Goal: Register for event/course

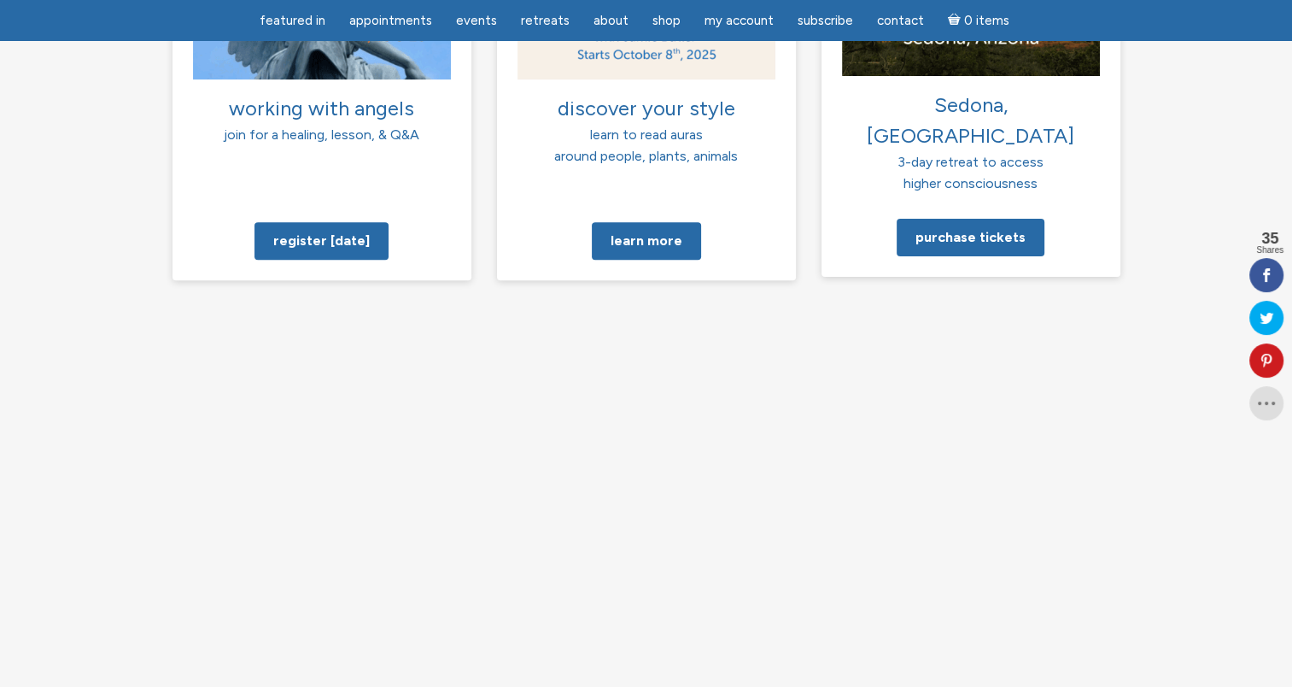
scroll to position [1537, 0]
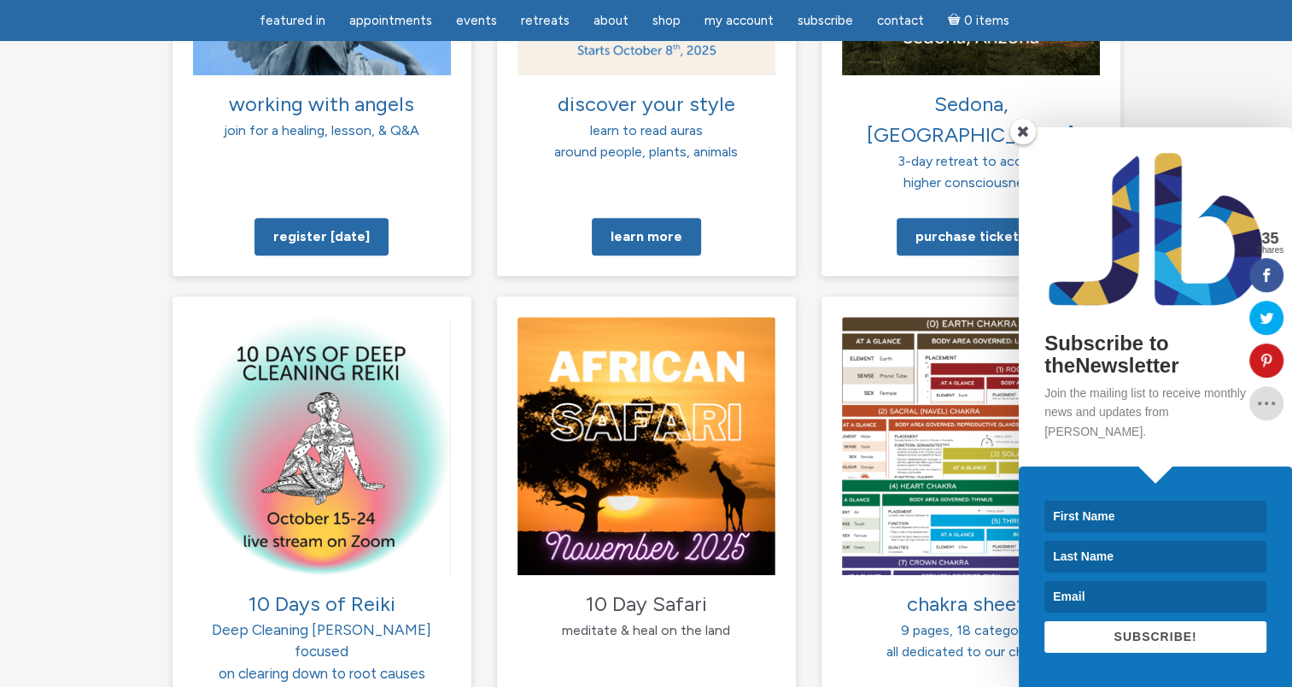
click at [1018, 144] on span at bounding box center [1023, 132] width 26 height 26
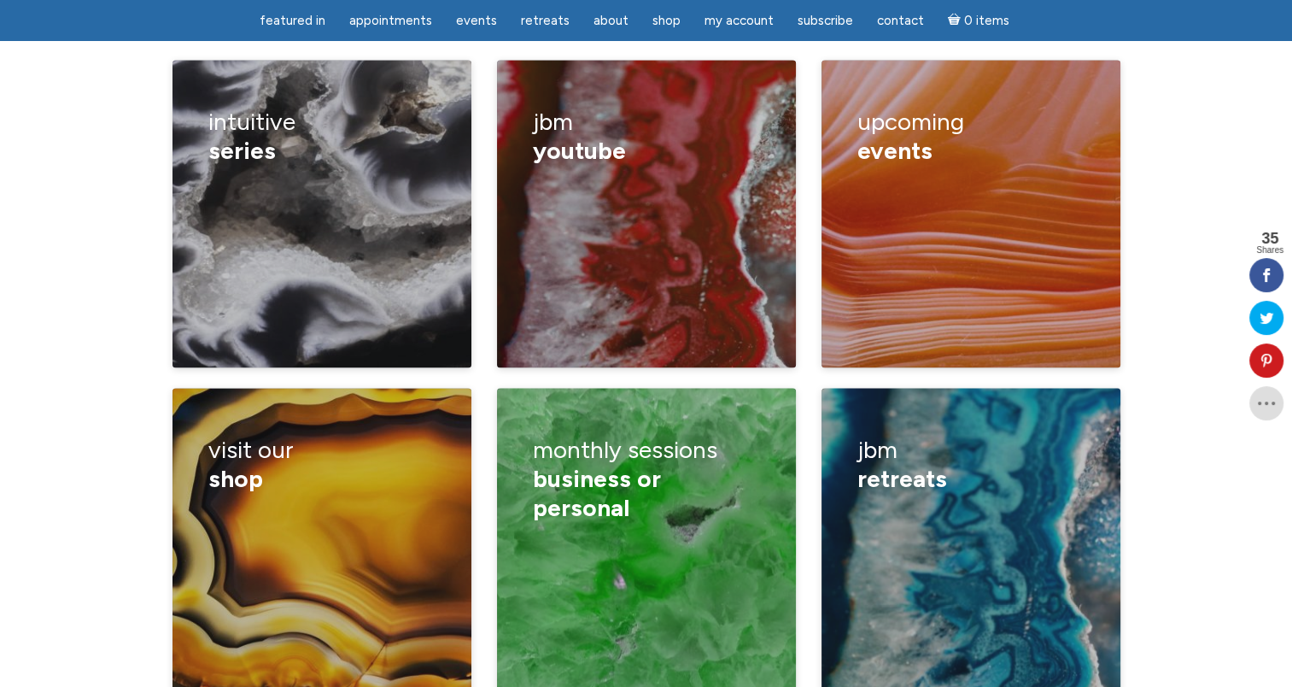
scroll to position [2306, 0]
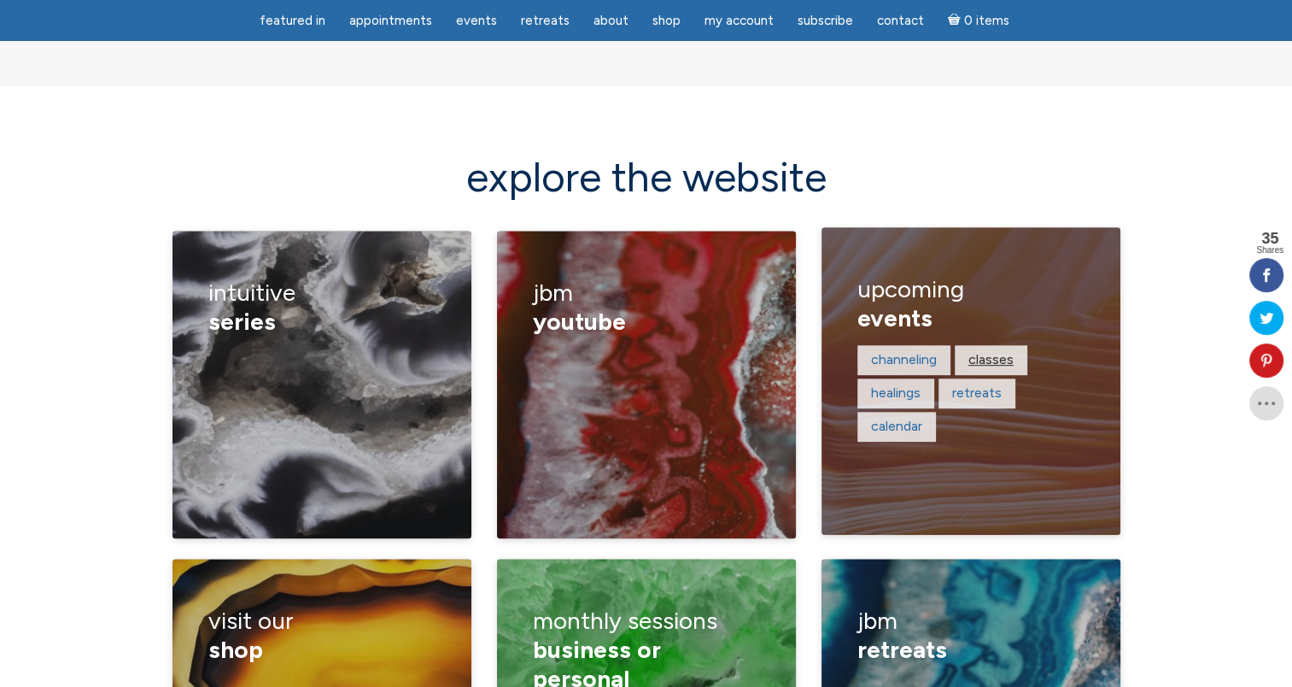
click at [988, 351] on link "classes" at bounding box center [991, 359] width 45 height 16
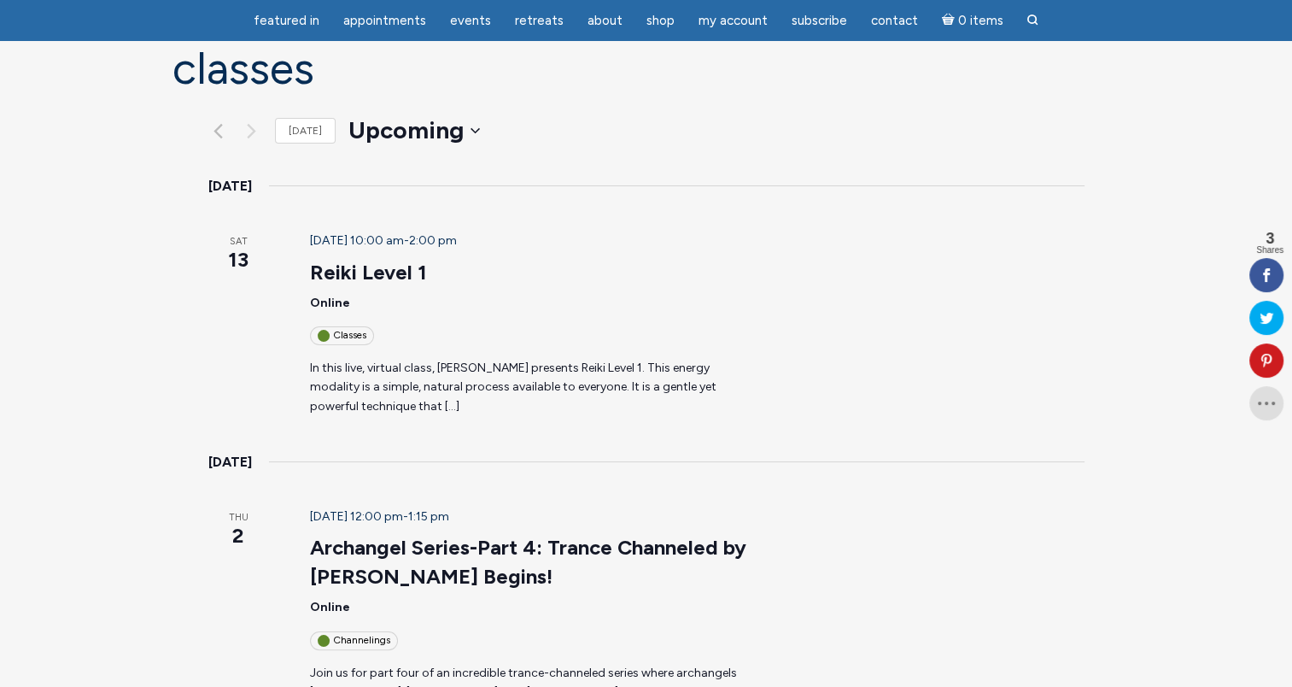
scroll to position [171, 0]
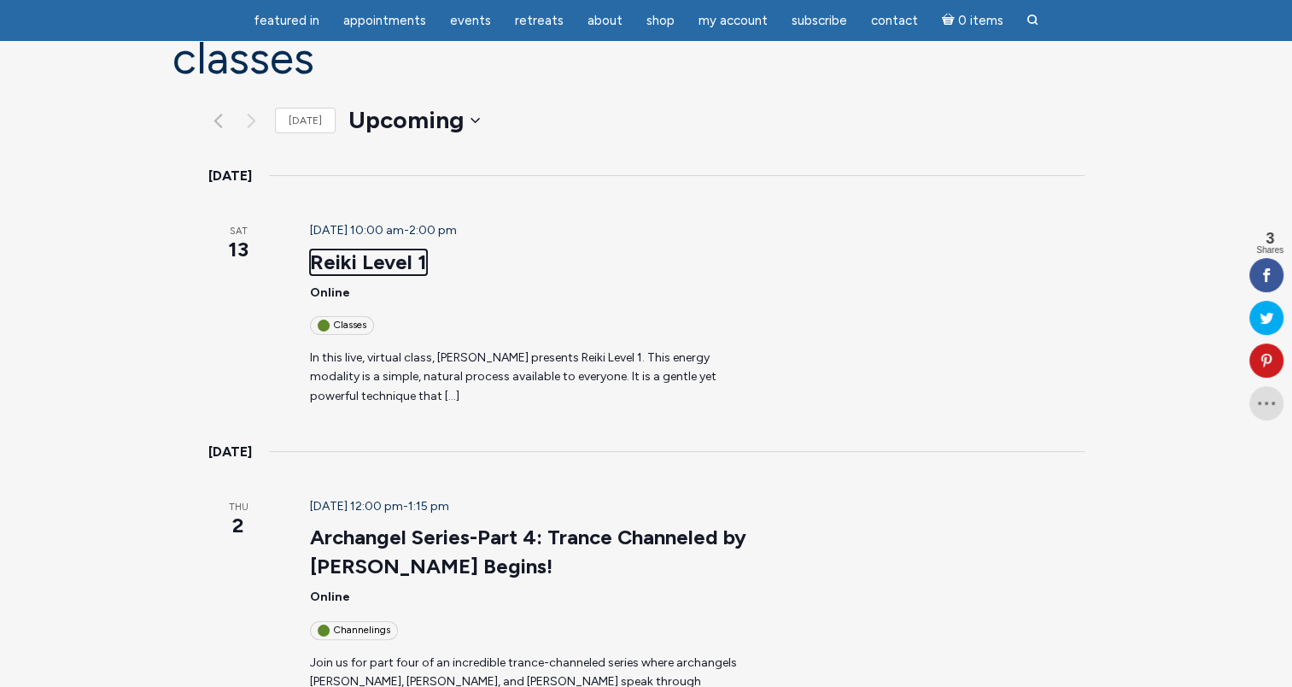
click at [310, 249] on link "Reiki Level 1" at bounding box center [368, 262] width 117 height 26
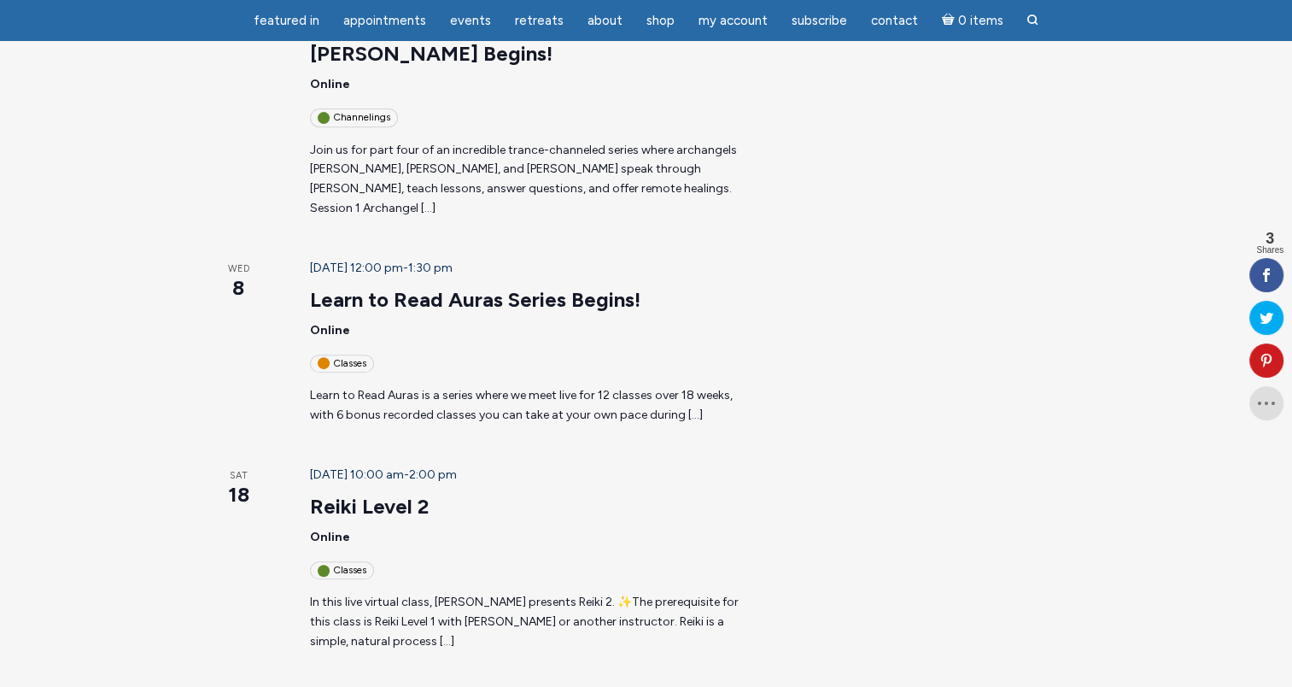
scroll to position [85, 0]
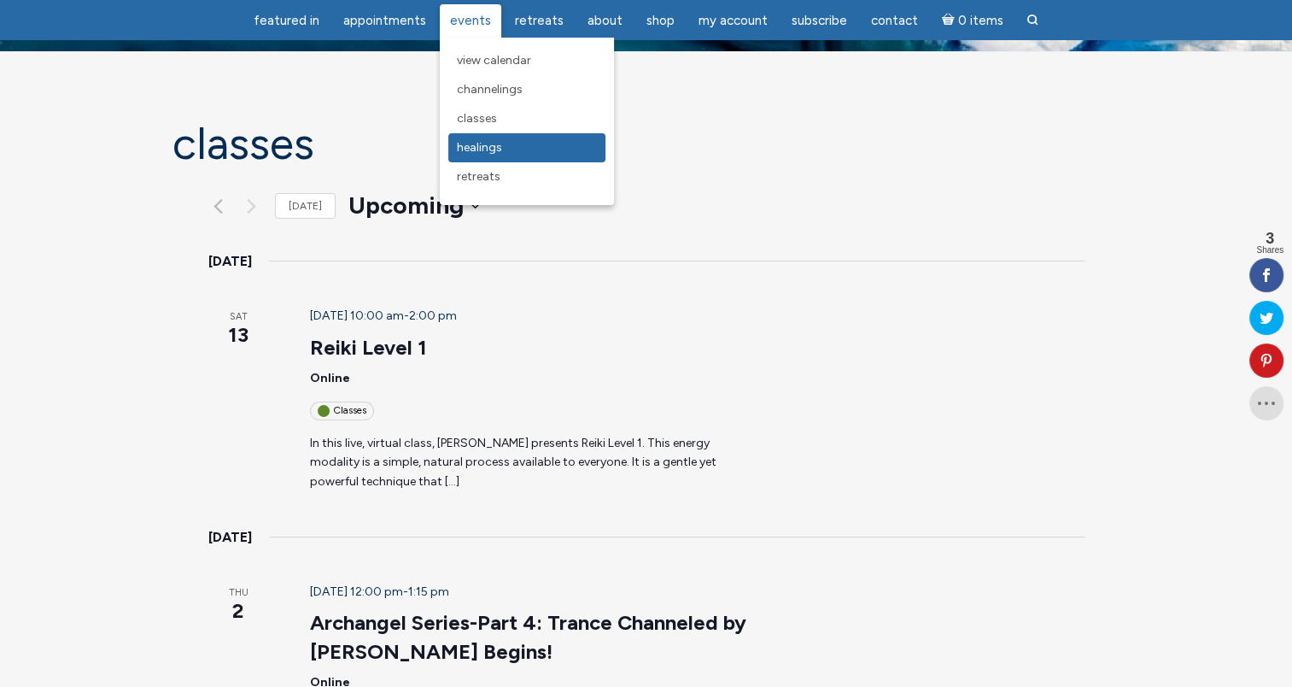
click at [492, 161] on link "Healings" at bounding box center [526, 147] width 157 height 29
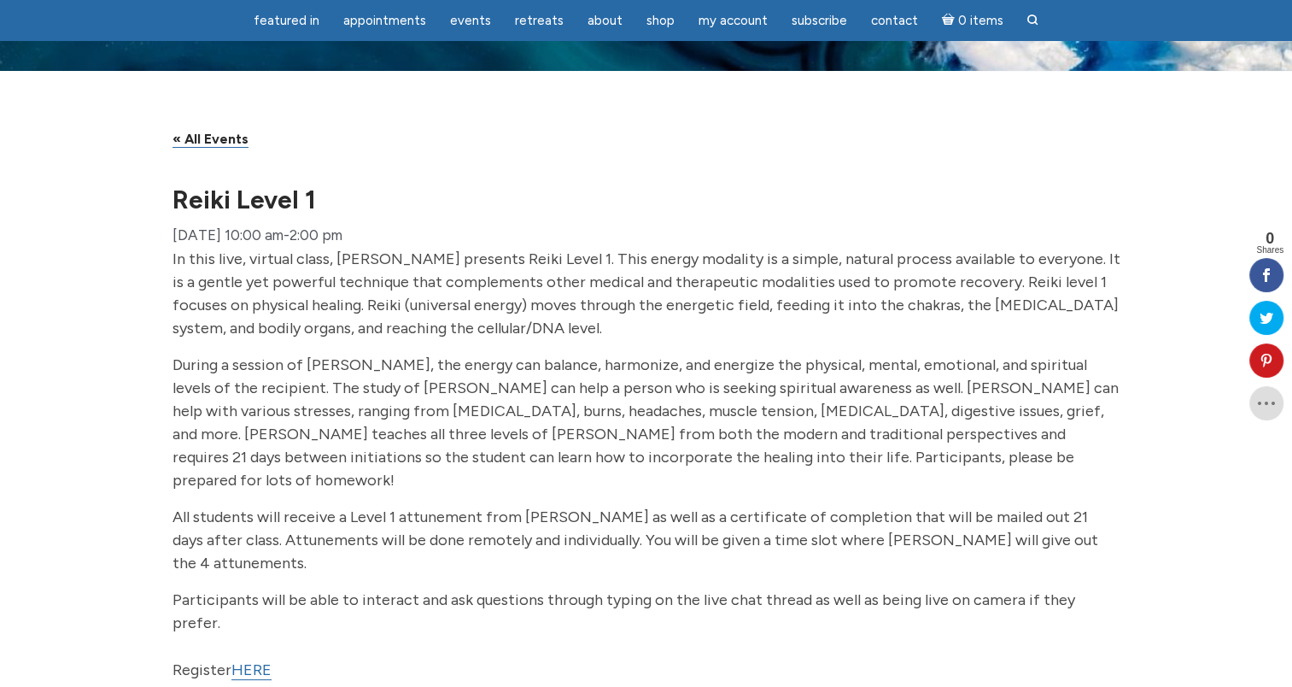
scroll to position [171, 0]
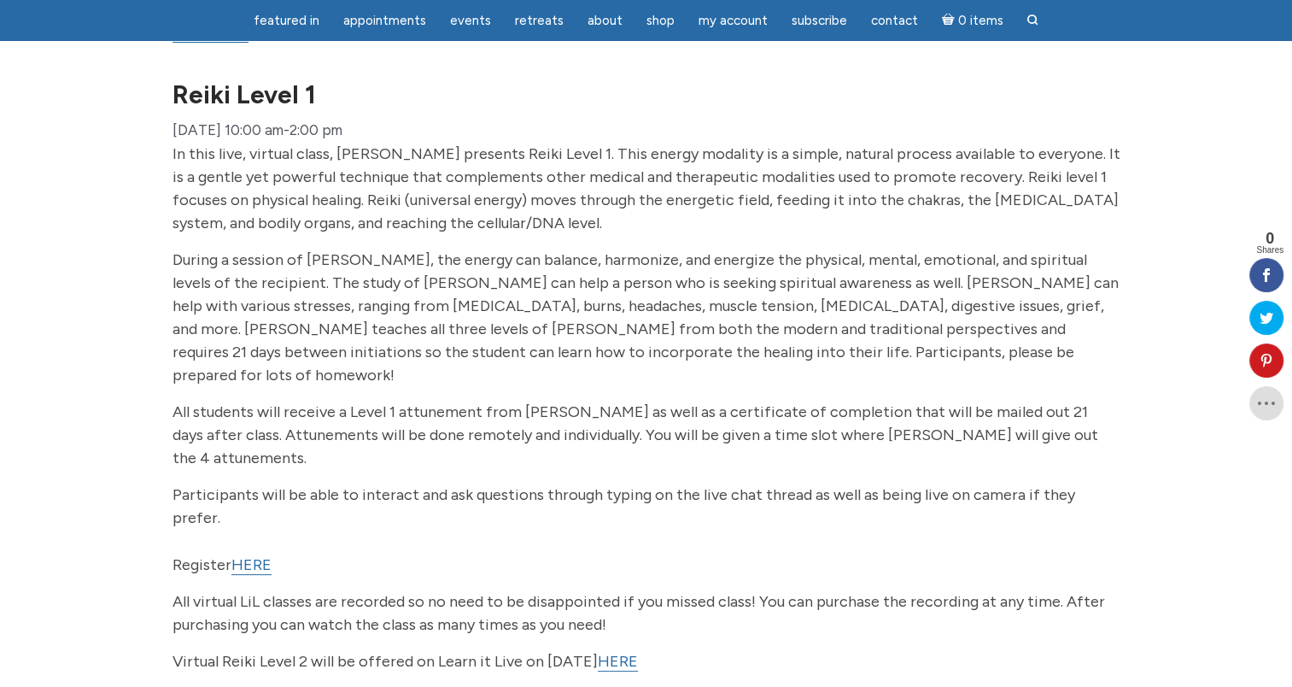
click at [681, 382] on p "During a session of Reiki, the energy can balance, harmonize, and energize the …" at bounding box center [647, 318] width 948 height 138
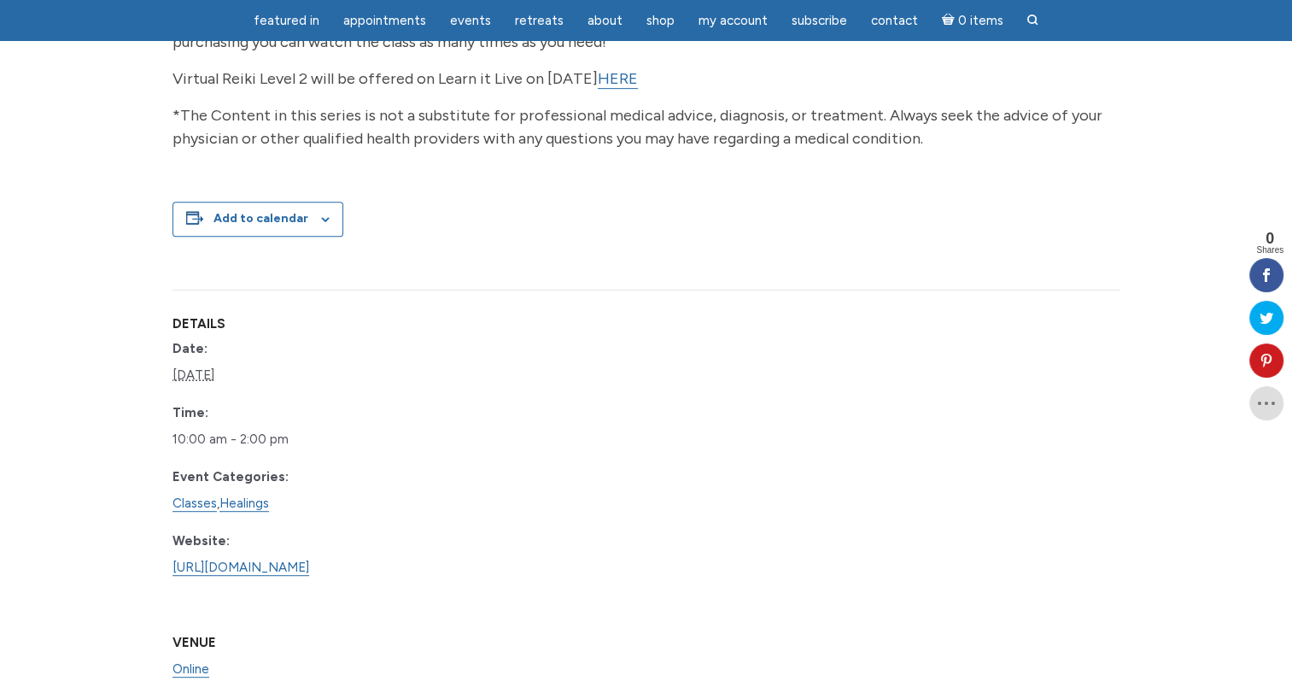
scroll to position [598, 0]
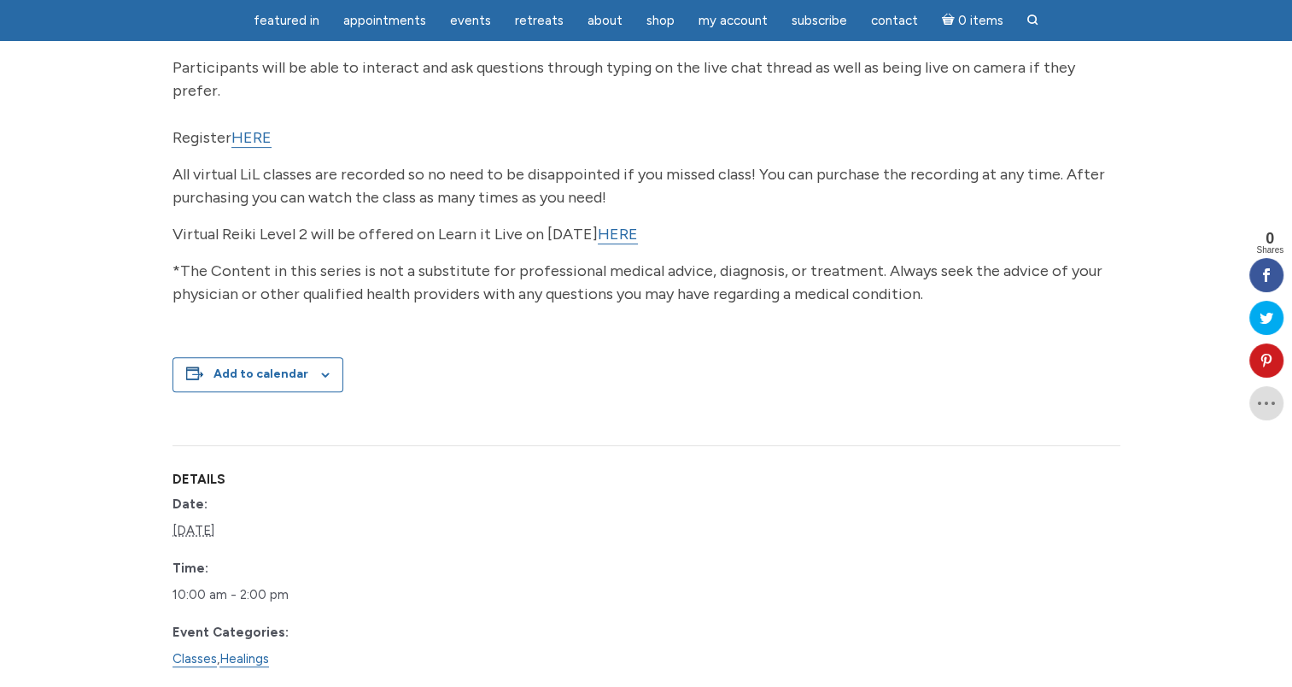
click at [252, 128] on link "HERE" at bounding box center [251, 138] width 40 height 20
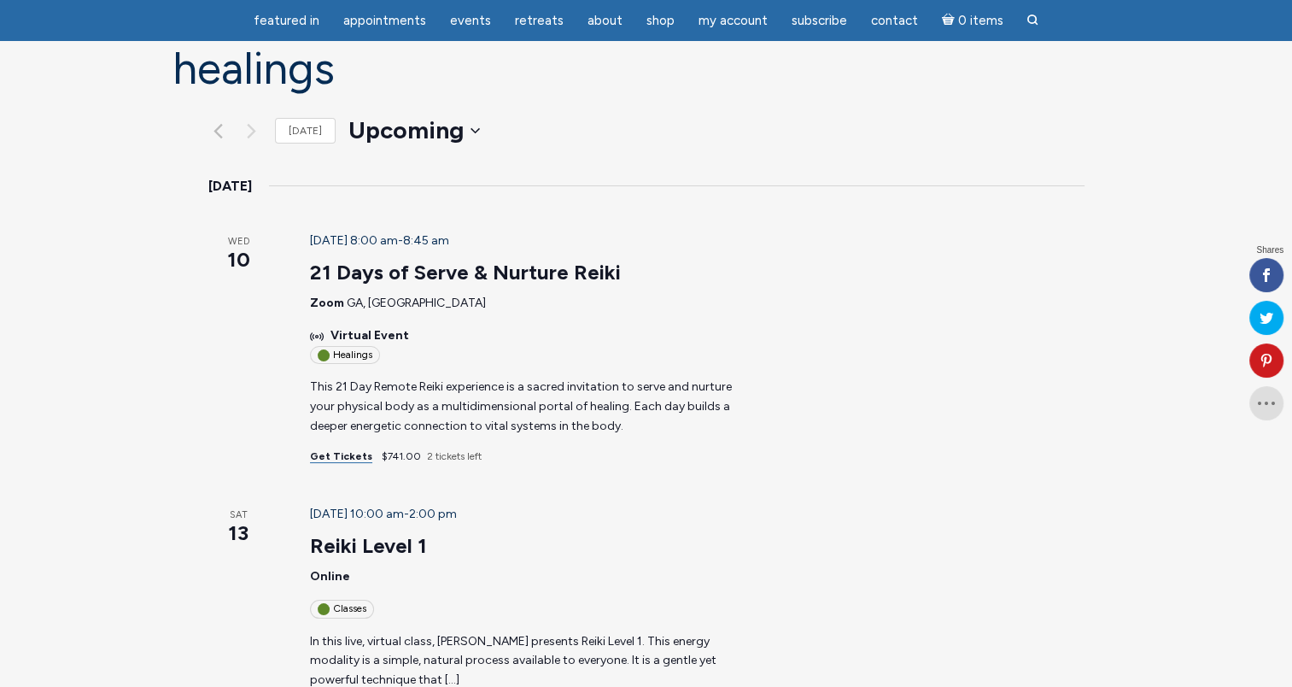
scroll to position [256, 0]
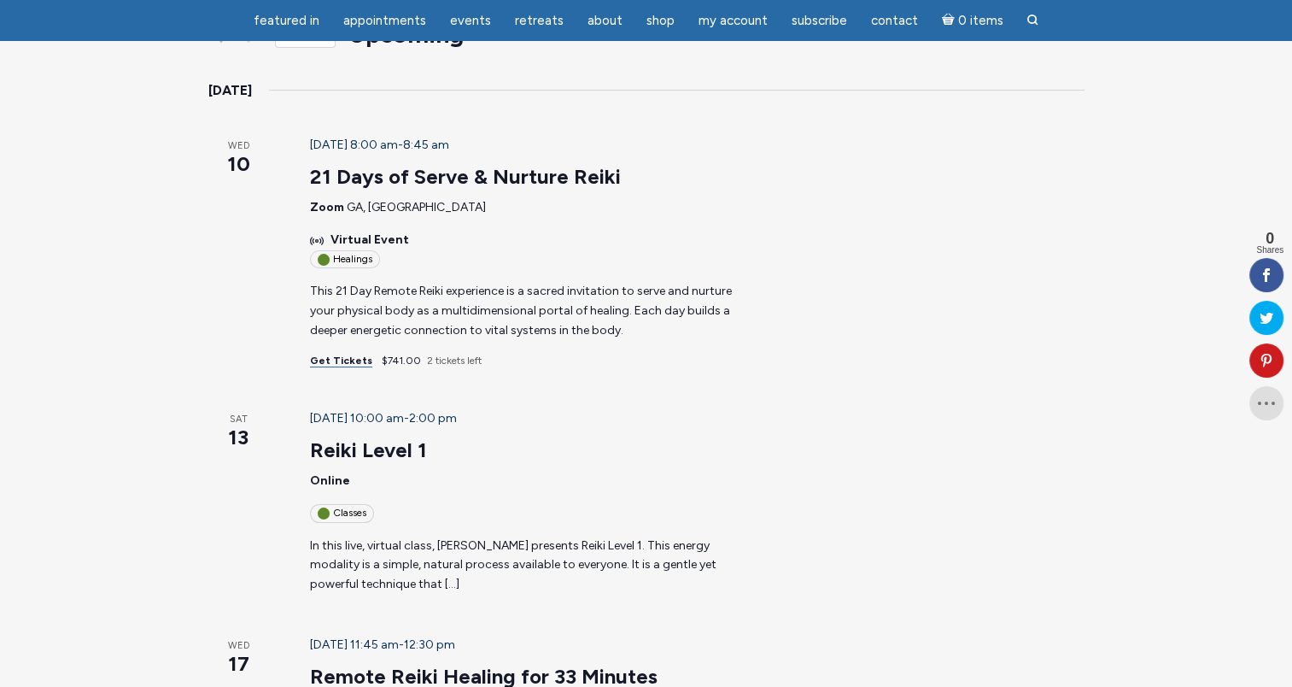
click at [909, 439] on article "September 13 @ 10:00 am - 2:00 pm Reiki Level 1 Online Classes In this live, vi…" at bounding box center [677, 501] width 775 height 185
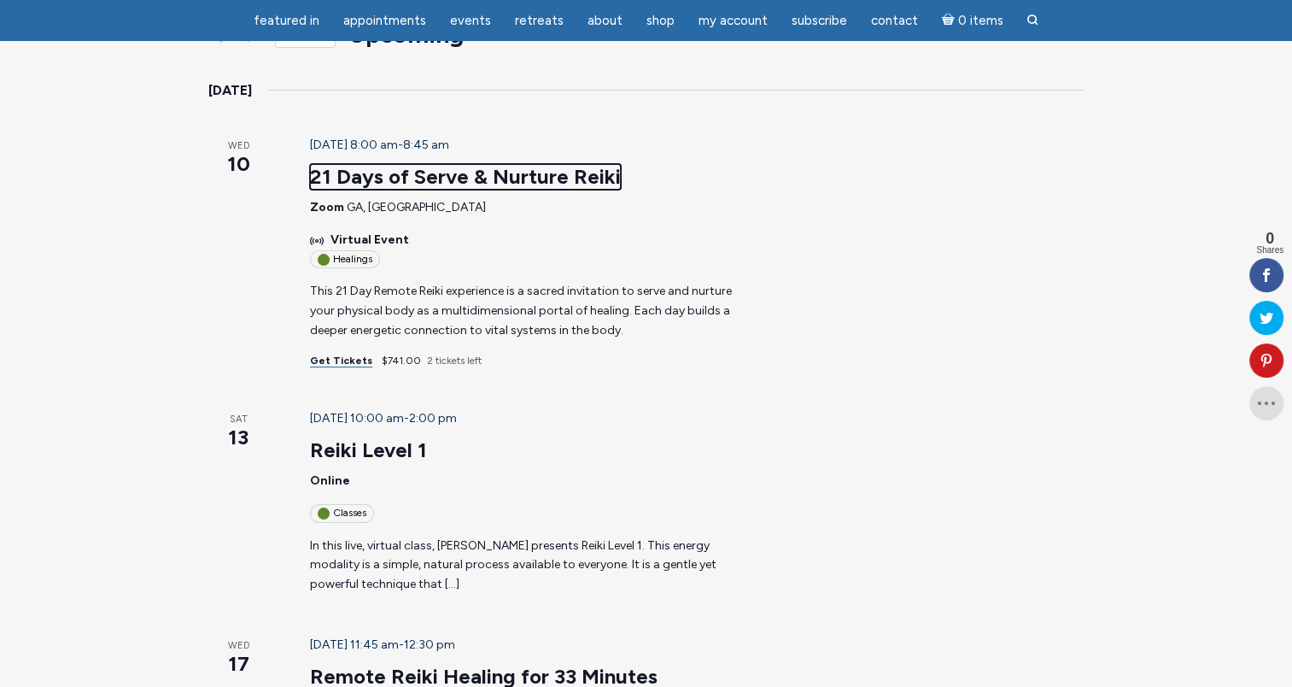
click at [357, 164] on link "21 Days of Serve & Nurture Reiki" at bounding box center [465, 177] width 311 height 26
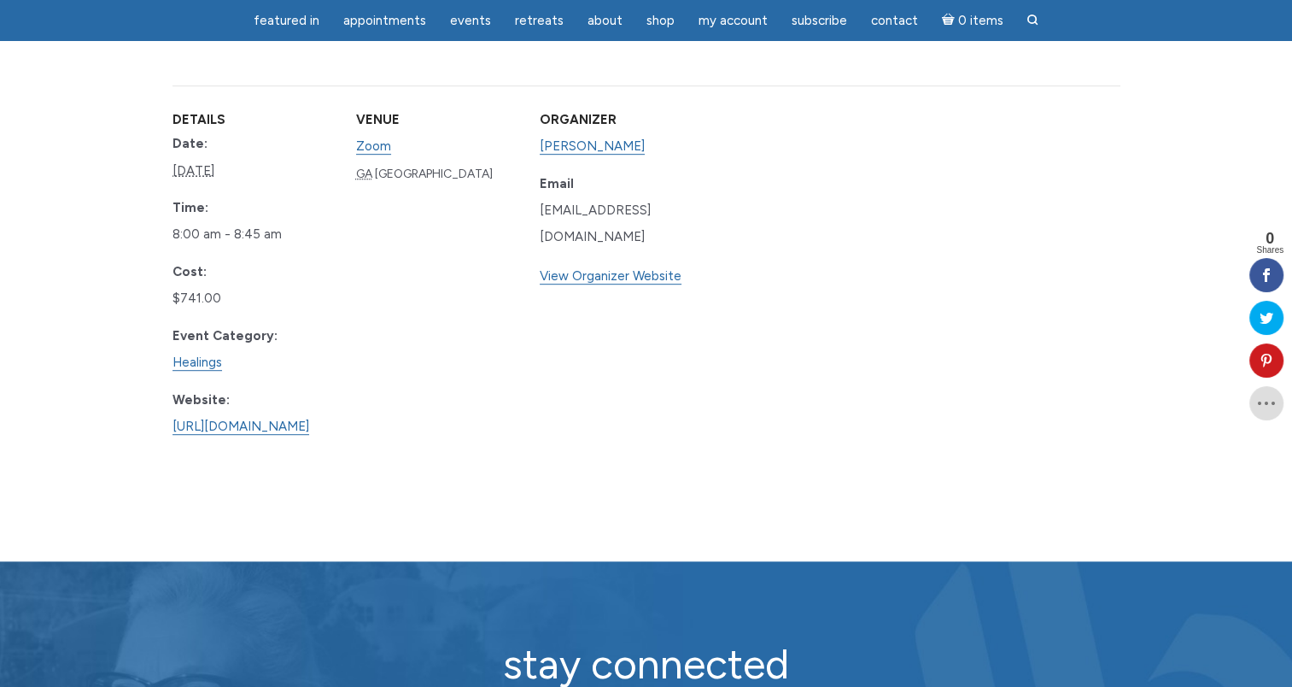
scroll to position [939, 0]
